Goal: Information Seeking & Learning: Learn about a topic

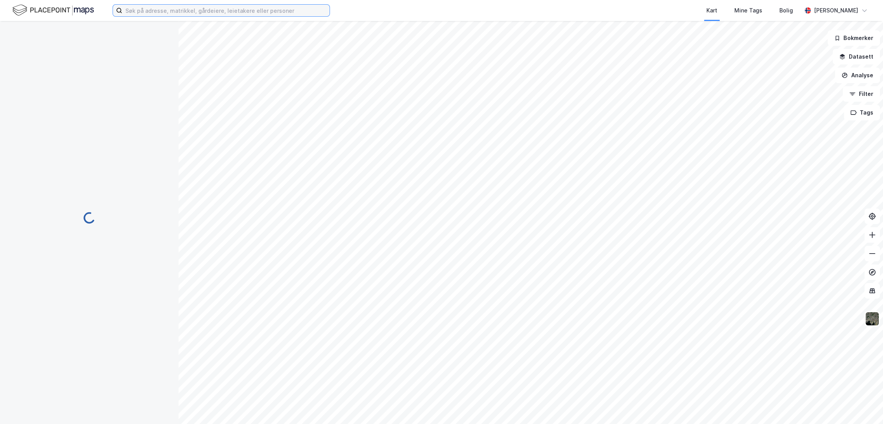
click at [152, 15] on input at bounding box center [225, 11] width 207 height 12
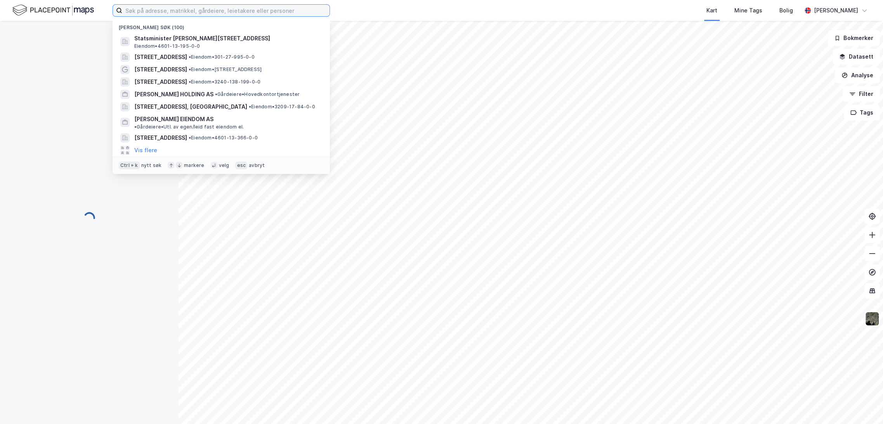
paste input "[STREET_ADDRESS]"
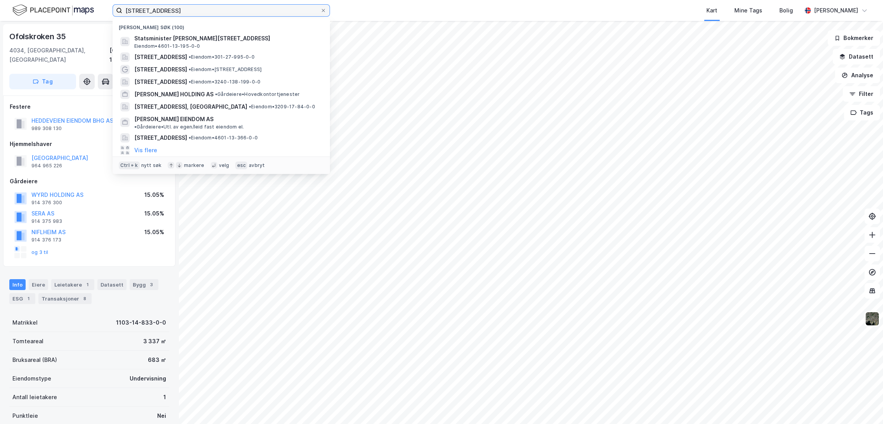
type input "[STREET_ADDRESS]"
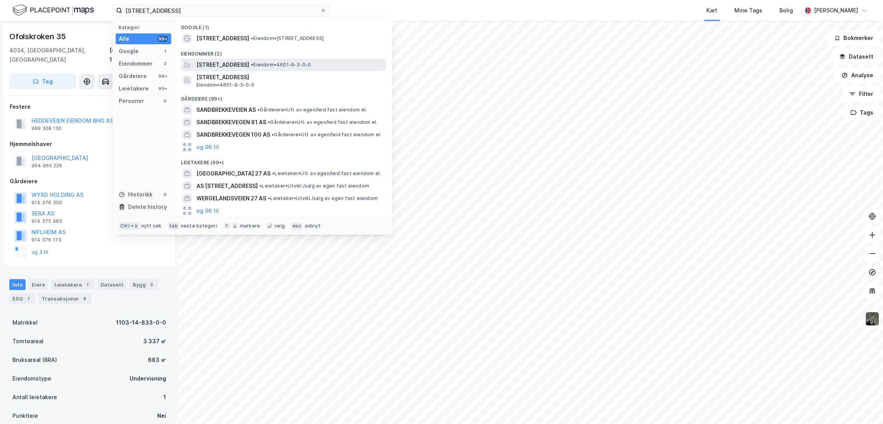
click at [249, 68] on span "[STREET_ADDRESS]" at bounding box center [222, 64] width 53 height 9
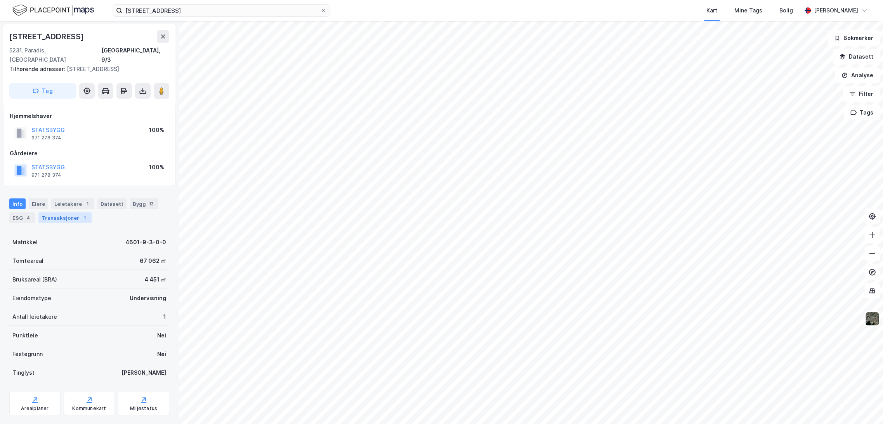
click at [81, 214] on div "Transaksjoner 1" at bounding box center [64, 217] width 53 height 11
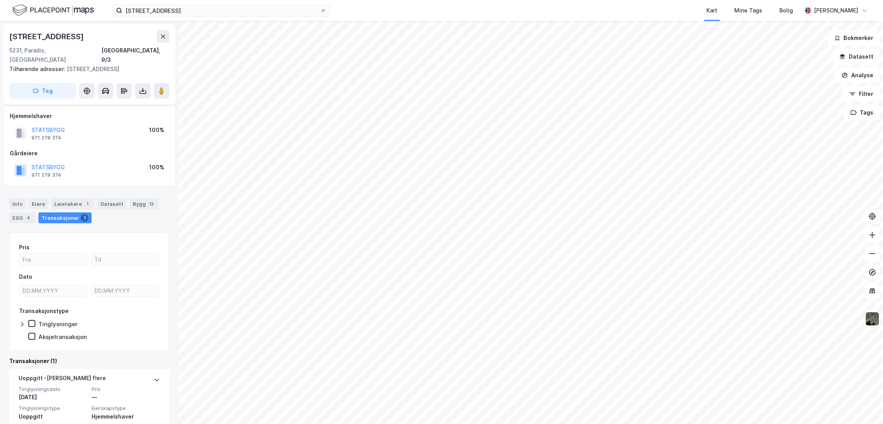
scroll to position [21, 0]
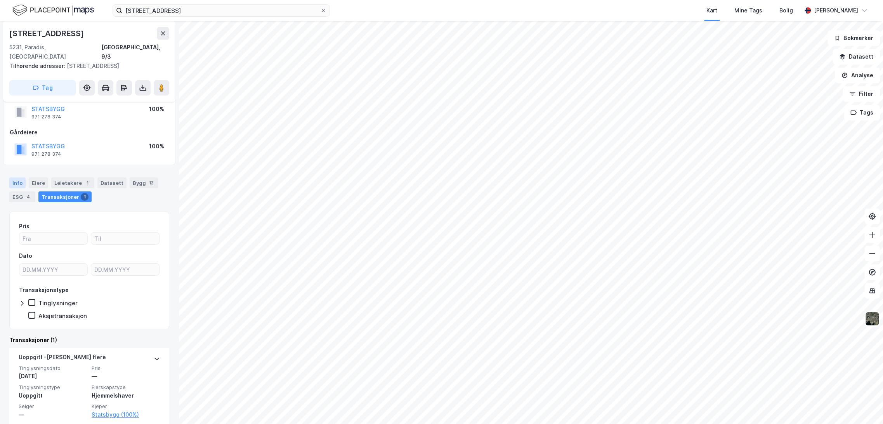
click at [17, 177] on div "Info" at bounding box center [17, 182] width 16 height 11
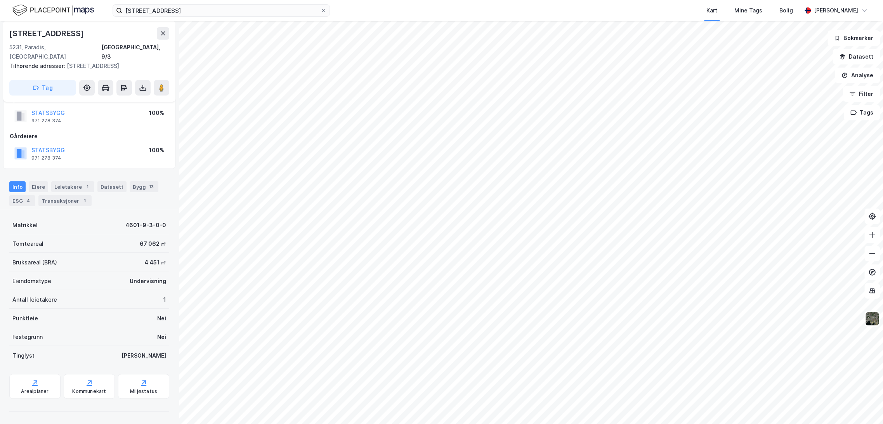
scroll to position [8, 0]
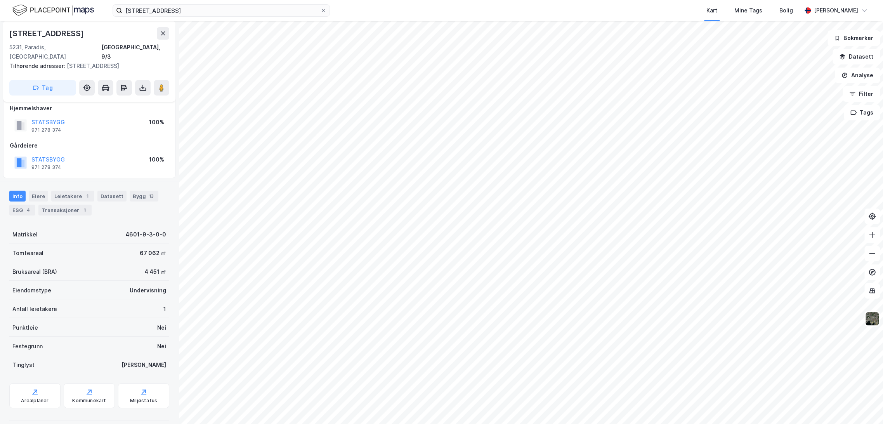
drag, startPoint x: 7, startPoint y: 31, endPoint x: 96, endPoint y: 29, distance: 89.3
click at [96, 29] on div "[STREET_ADDRESS], 9/3 Tilhørende adresser: [STREET_ADDRESS] Tag" at bounding box center [89, 61] width 172 height 81
copy div "[STREET_ADDRESS]"
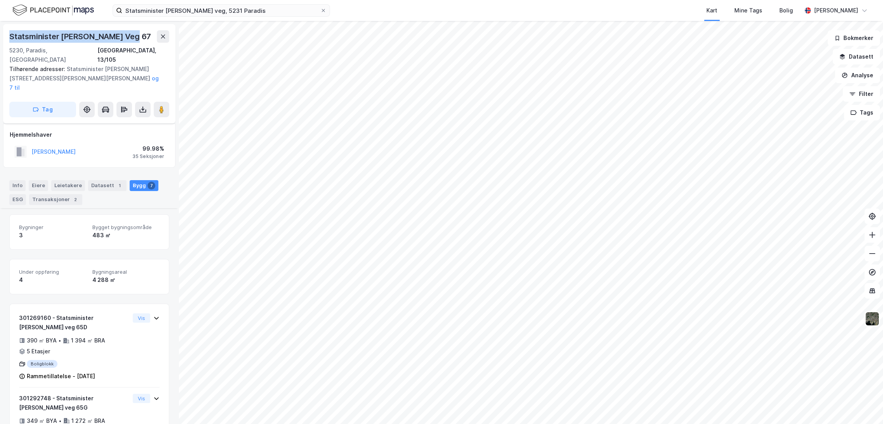
scroll to position [379, 0]
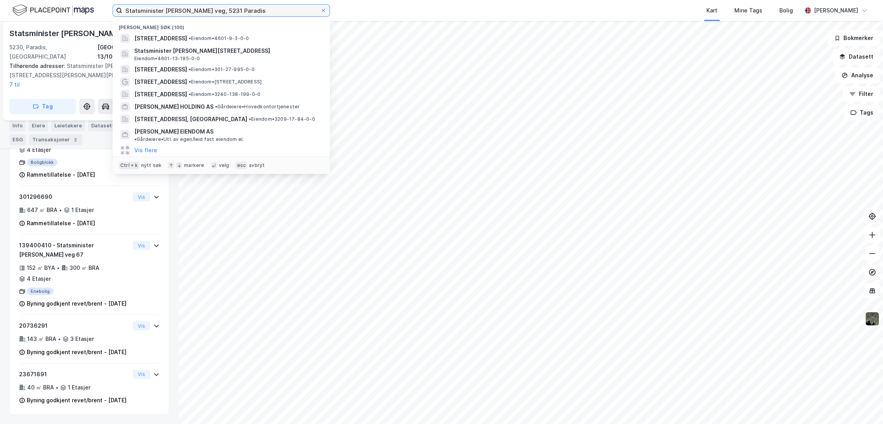
click at [181, 9] on input "Statsminister Michelsens veg, 5231 Paradis" at bounding box center [221, 11] width 198 height 12
paste input "Paradisleitet 1, 2 & 5"
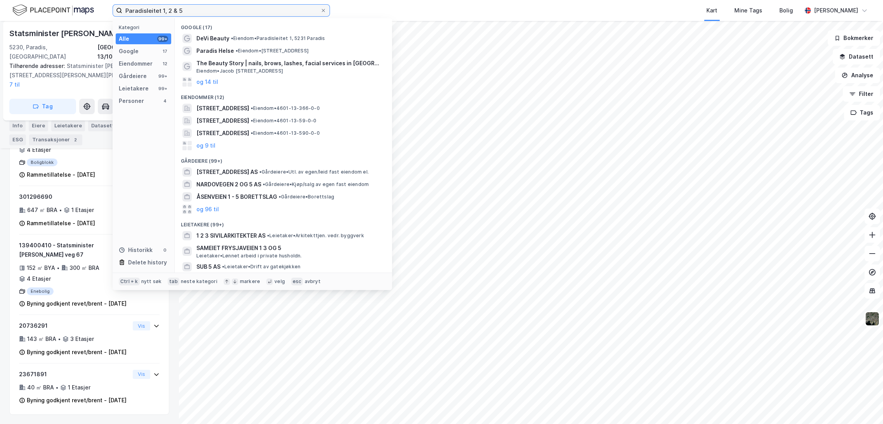
click at [220, 7] on input "Paradisleitet 1, 2 & 5" at bounding box center [221, 11] width 198 height 12
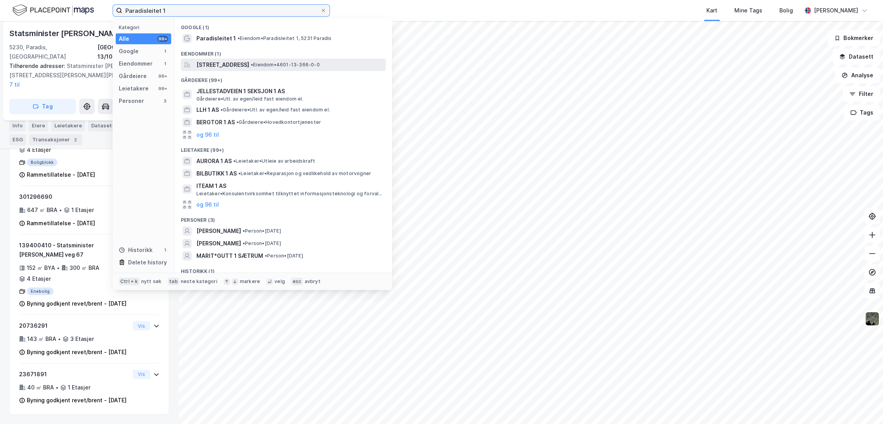
type input "Paradisleitet 1"
click at [234, 66] on span "[STREET_ADDRESS]" at bounding box center [222, 64] width 53 height 9
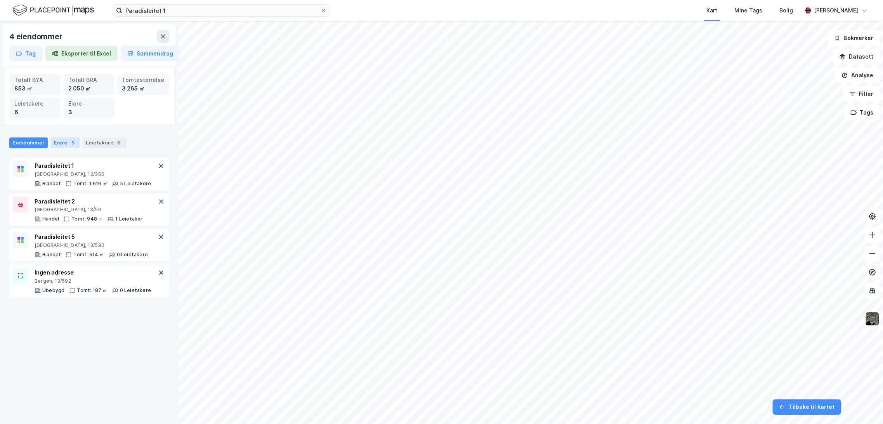
click at [70, 141] on div "3" at bounding box center [73, 143] width 8 height 8
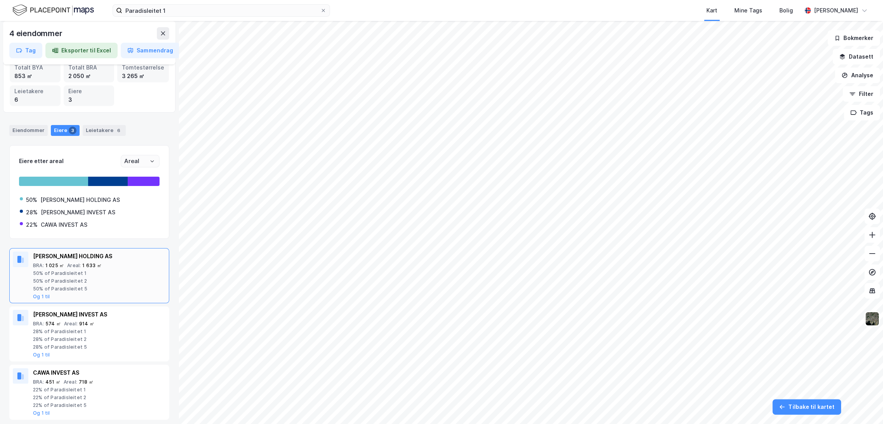
scroll to position [20, 0]
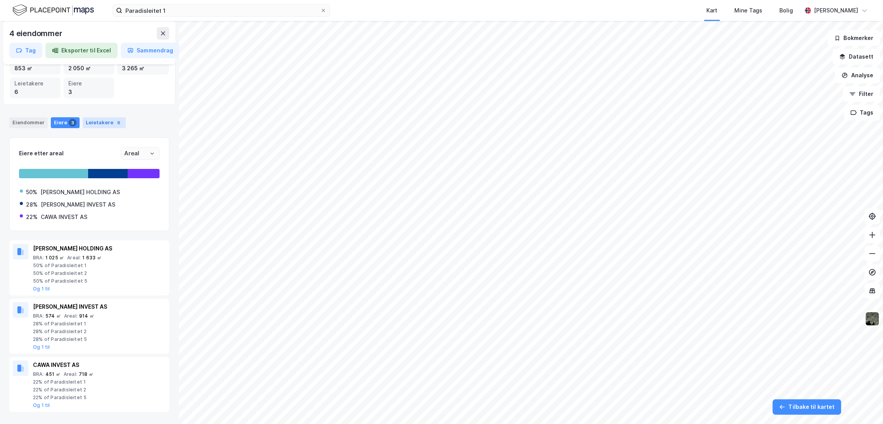
click at [101, 123] on div "Leietakere 6" at bounding box center [104, 122] width 43 height 11
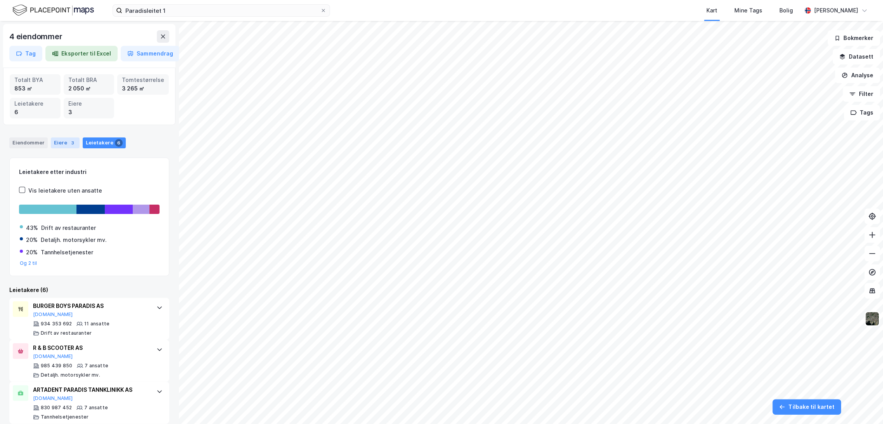
click at [66, 144] on div "Eiere 3" at bounding box center [65, 142] width 29 height 11
